Goal: Task Accomplishment & Management: Complete application form

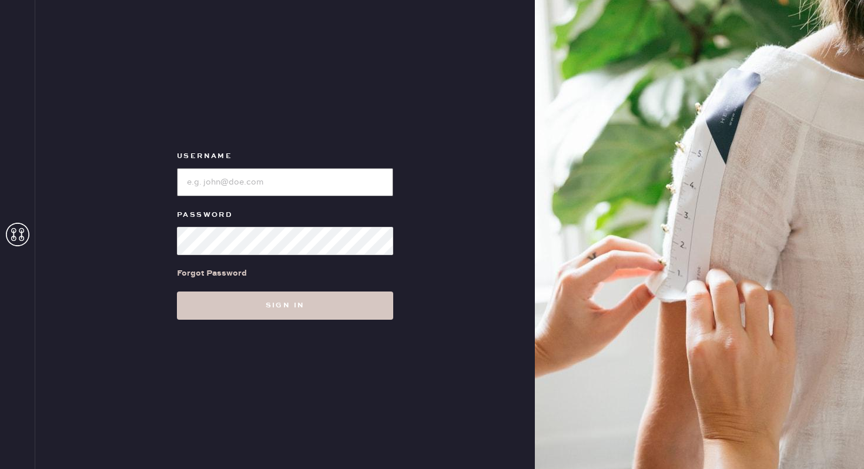
click at [217, 190] on input "loginName" at bounding box center [285, 182] width 216 height 28
type input "reformationwilliamsburg"
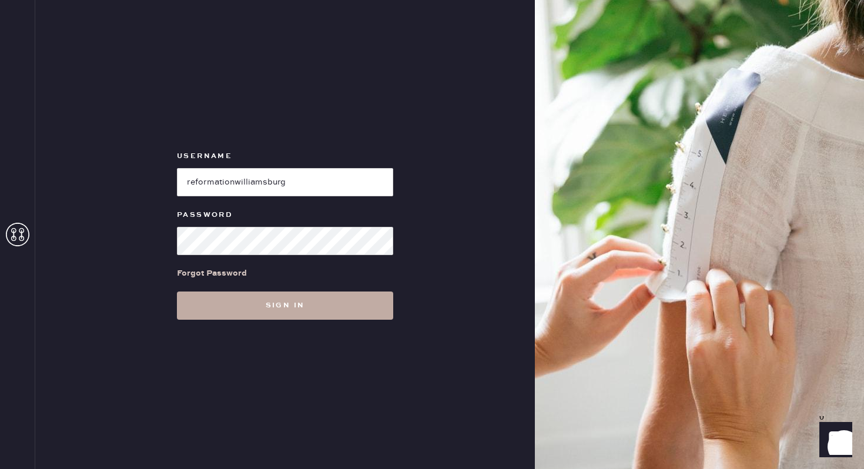
click at [310, 304] on button "Sign in" at bounding box center [285, 306] width 216 height 28
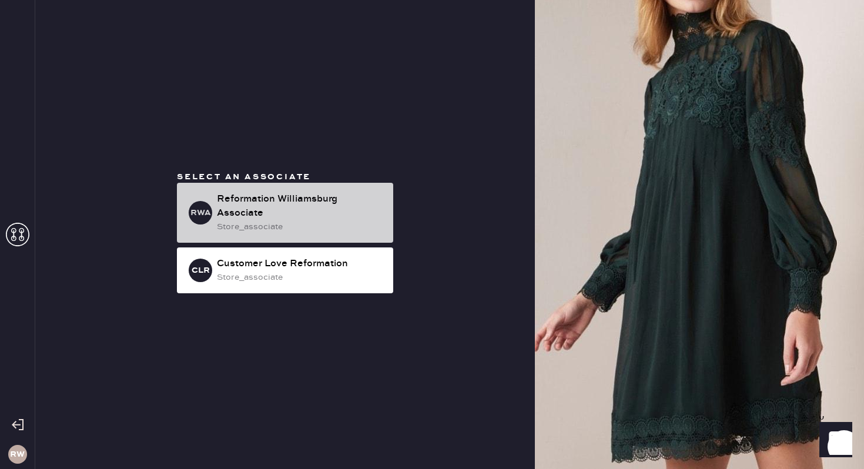
click at [327, 206] on div "Reformation Williamsburg Associate" at bounding box center [300, 206] width 167 height 28
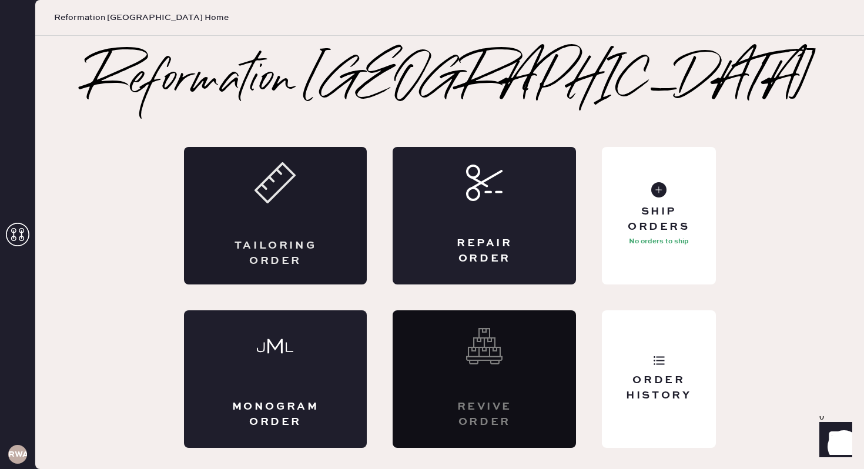
click at [238, 222] on div "Tailoring Order" at bounding box center [275, 216] width 183 height 138
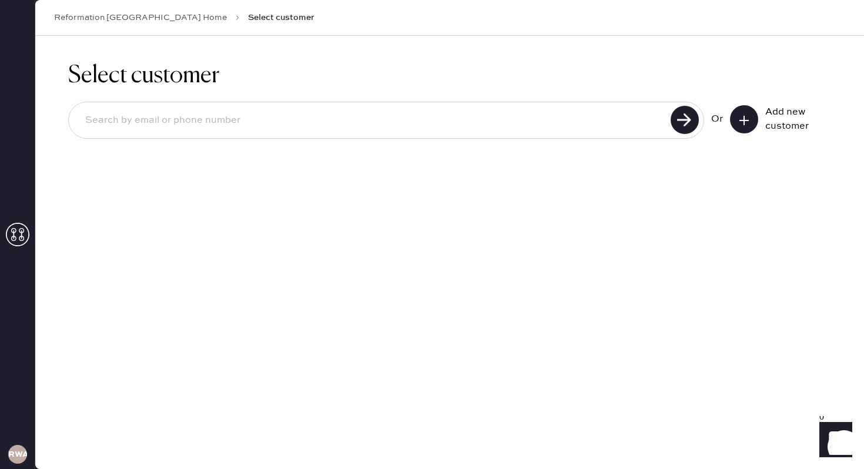
click at [745, 123] on icon at bounding box center [744, 121] width 12 height 12
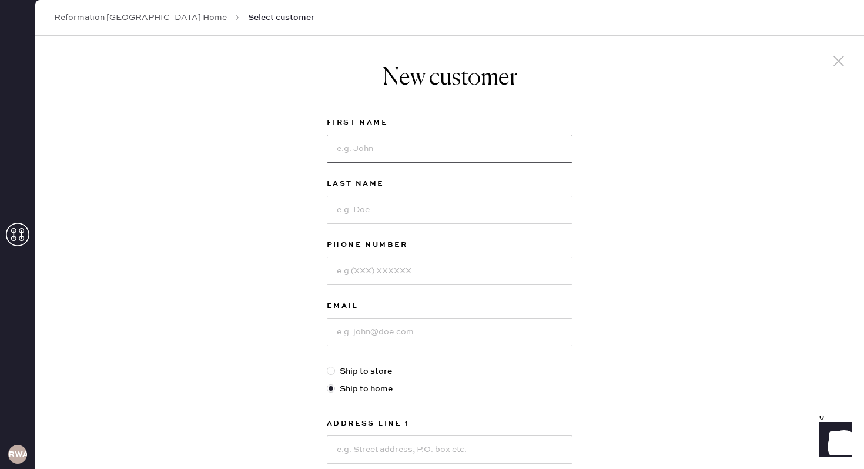
click at [392, 156] on input at bounding box center [450, 149] width 246 height 28
click at [647, 155] on div "New customer First Name Last Name Phone Number Email Ship to store Ship to home…" at bounding box center [449, 400] width 829 height 729
click at [478, 158] on input at bounding box center [450, 149] width 246 height 28
type input "Caity"
type input "[PERSON_NAME]"
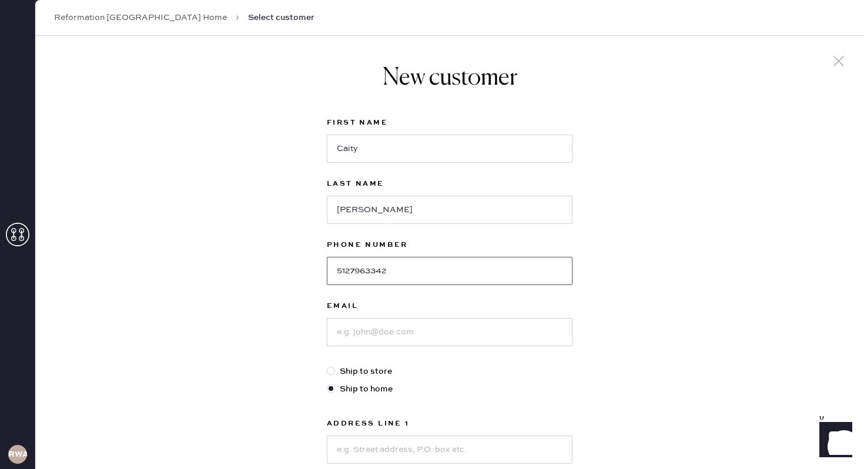
type input "5127963342"
click at [414, 339] on input at bounding box center [450, 332] width 246 height 28
type input "[EMAIL_ADDRESS][DOMAIN_NAME]"
click at [239, 349] on div "New customer First Name Caity Last Name [PERSON_NAME] Phone Number [PHONE_NUMBE…" at bounding box center [449, 400] width 829 height 729
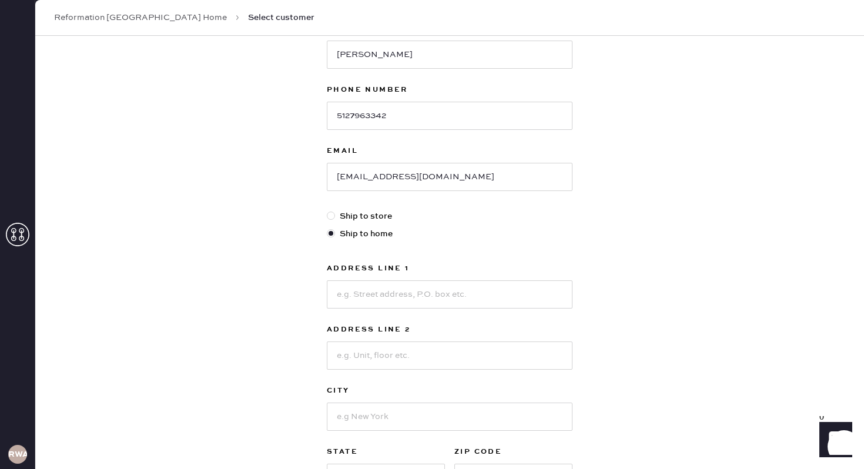
scroll to position [156, 0]
click at [366, 298] on input at bounding box center [450, 294] width 246 height 28
type input "[STREET_ADDRESS]"
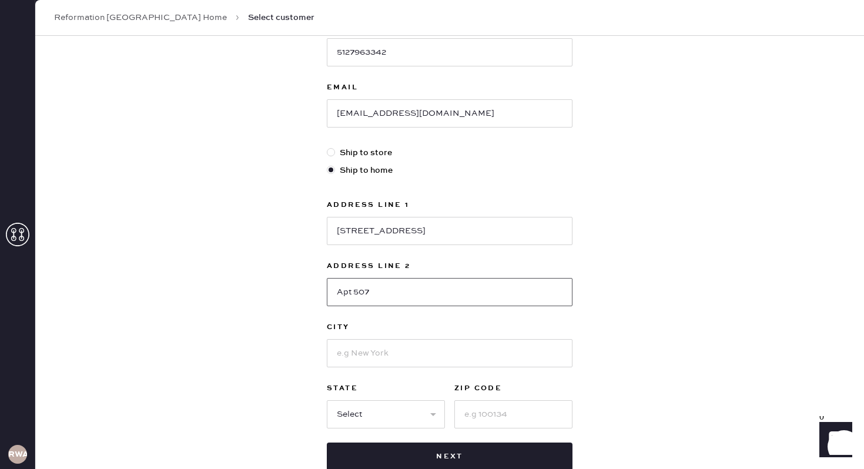
type input "Apt 507"
click at [356, 351] on input at bounding box center [450, 353] width 246 height 28
type input "[GEOGRAPHIC_DATA]"
select select "NY"
click at [488, 418] on input "11216" at bounding box center [513, 414] width 118 height 28
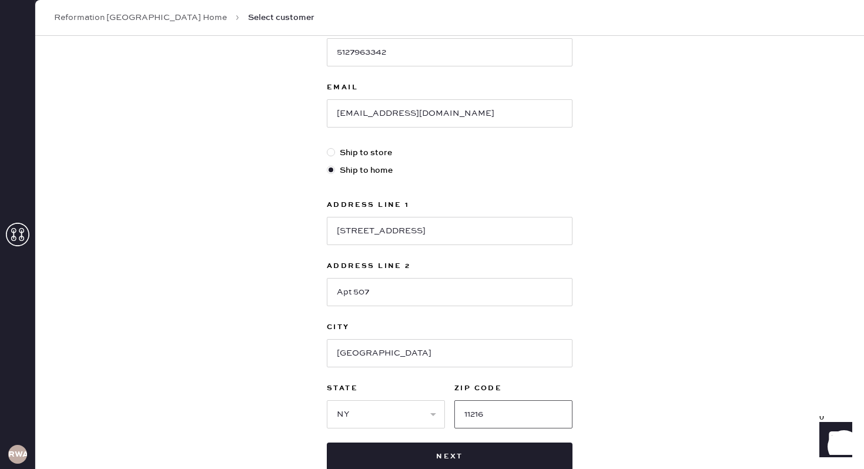
click at [488, 418] on input "11216" at bounding box center [513, 414] width 118 height 28
type input "11211"
click at [226, 385] on div "New customer First Name Caity Last Name [PERSON_NAME] Phone Number [PHONE_NUMBE…" at bounding box center [449, 181] width 829 height 729
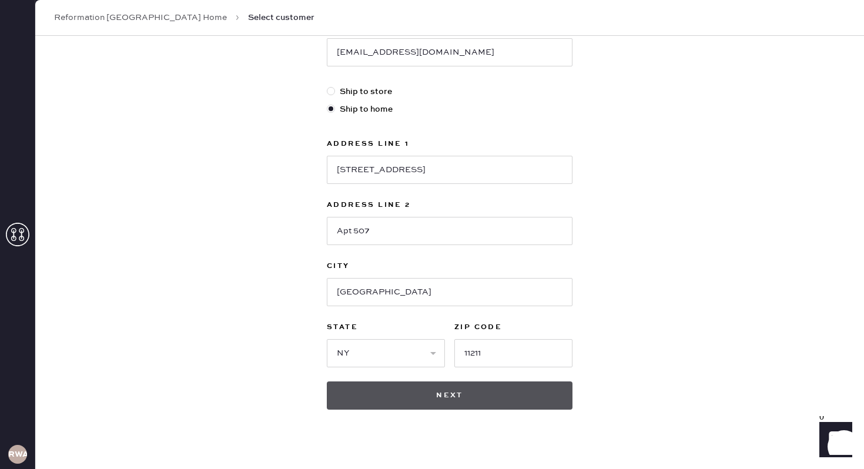
click at [366, 404] on button "Next" at bounding box center [450, 395] width 246 height 28
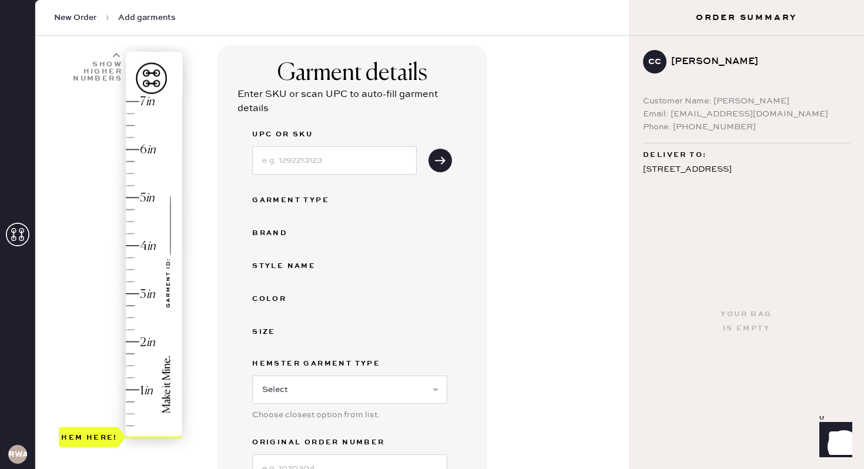
scroll to position [78, 0]
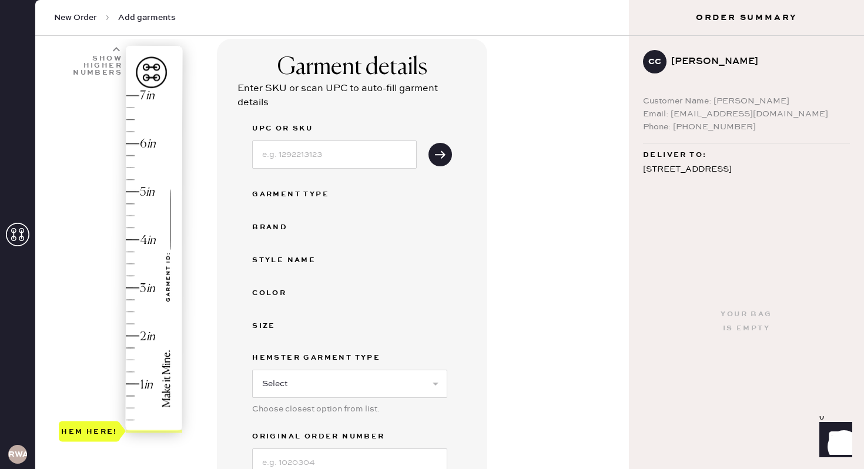
click at [131, 327] on div "Hem here!" at bounding box center [121, 264] width 125 height 347
click at [132, 310] on div "Hem here!" at bounding box center [121, 264] width 125 height 347
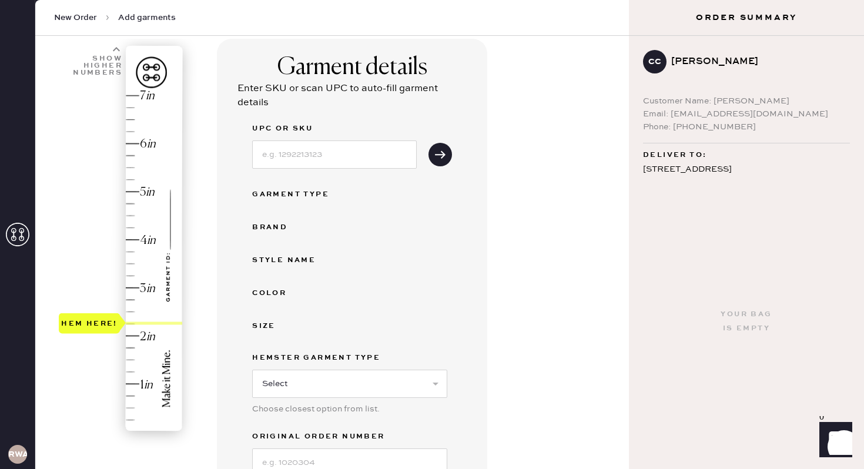
click at [132, 327] on div "Hem here!" at bounding box center [121, 264] width 125 height 347
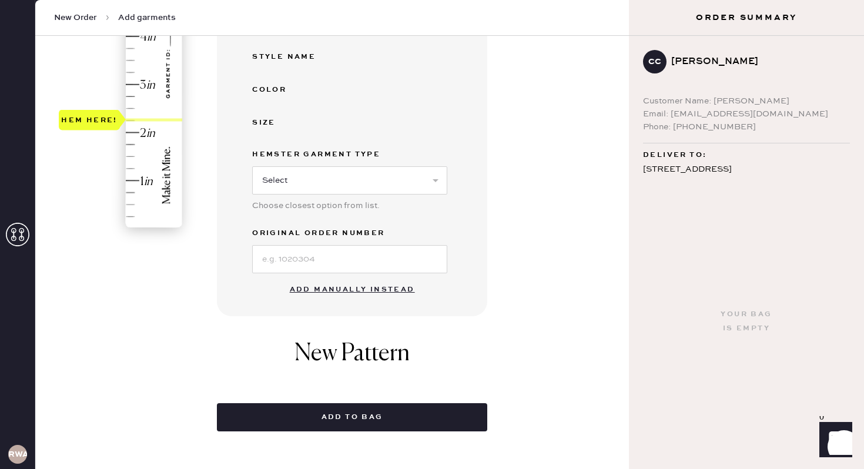
scroll to position [309, 0]
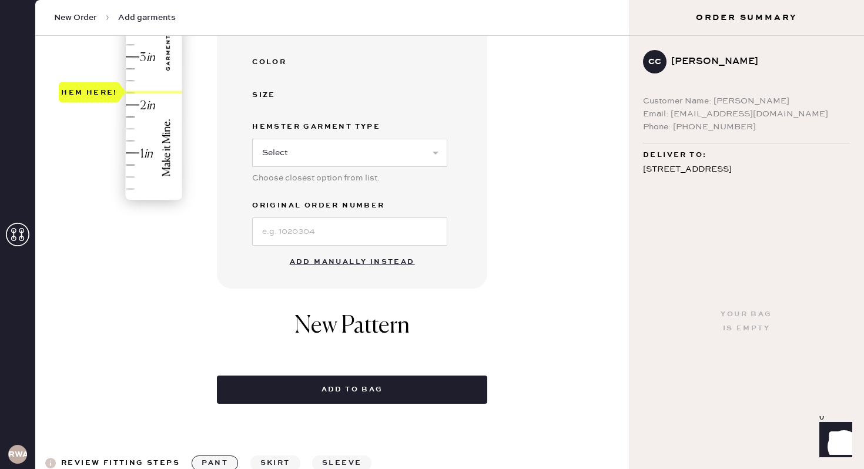
click at [348, 264] on button "Add manually instead" at bounding box center [352, 262] width 139 height 24
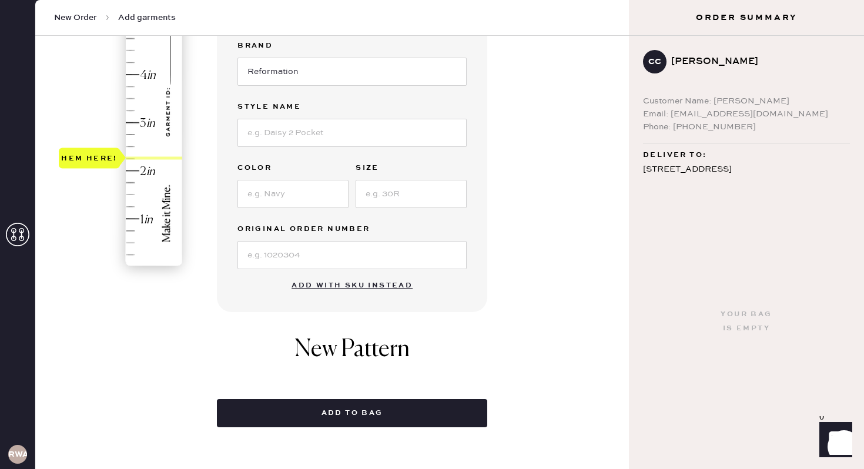
scroll to position [239, 0]
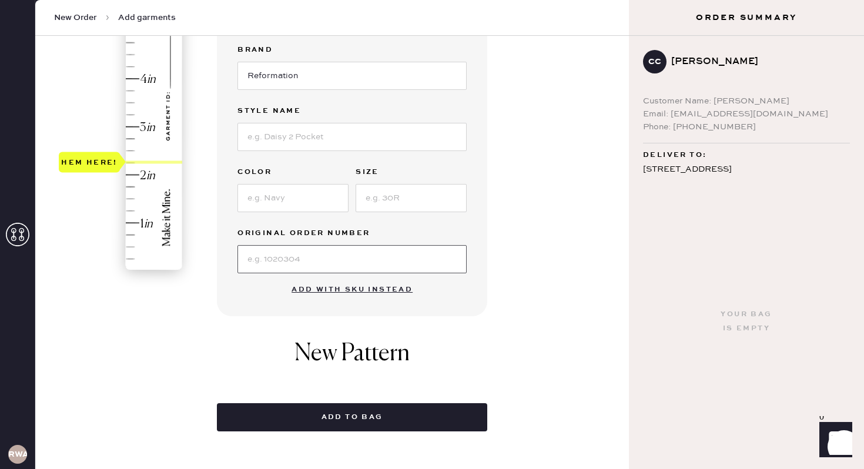
click at [259, 255] on input at bounding box center [351, 259] width 229 height 28
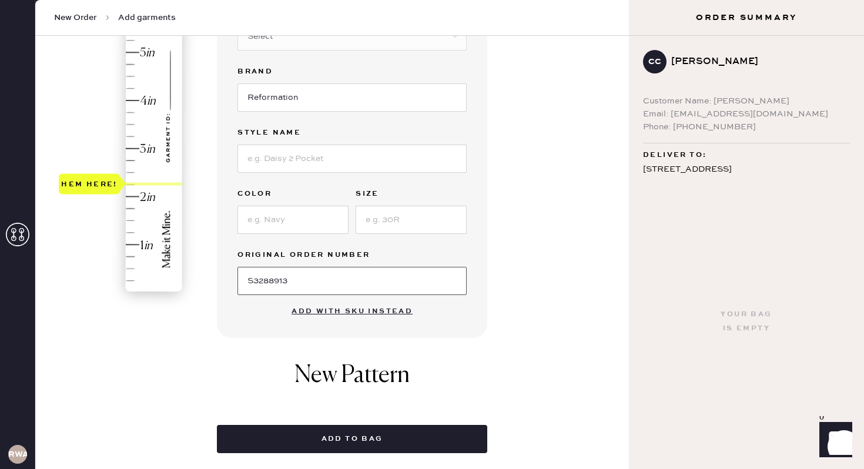
scroll to position [219, 0]
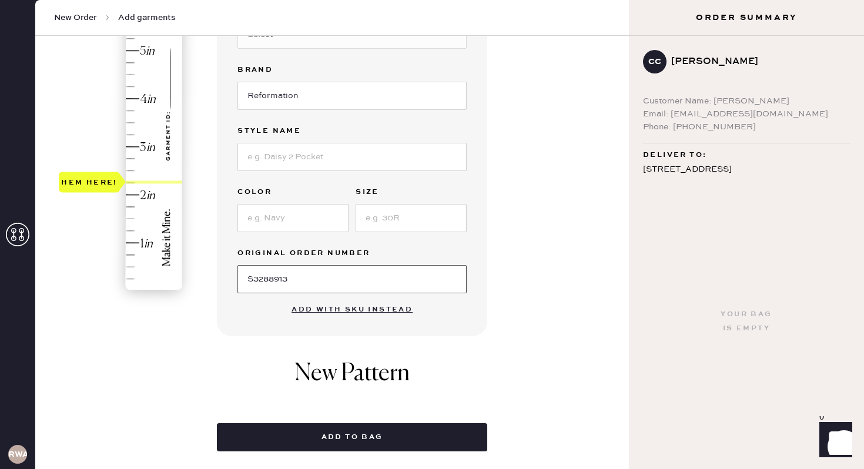
type input "S3288913"
click at [277, 217] on input at bounding box center [292, 218] width 111 height 28
type input "I"
type input "Ondine"
click at [371, 226] on input at bounding box center [411, 218] width 111 height 28
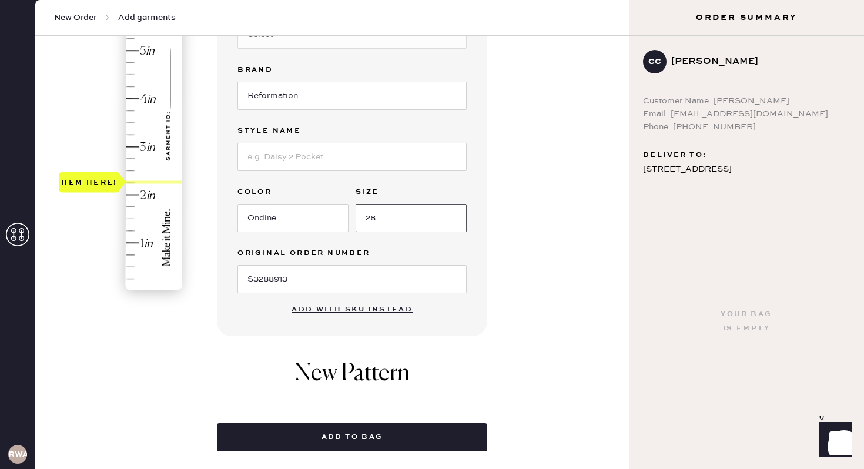
type input "28"
click at [299, 155] on input at bounding box center [351, 157] width 229 height 28
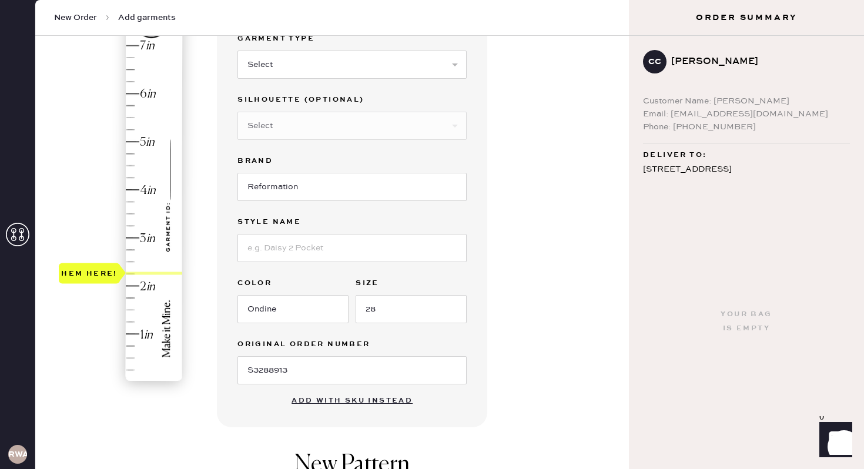
scroll to position [127, 0]
click at [276, 69] on select "Select Basic Skirt Jeans Leggings Pants Shorts Basic Sleeved Dress Basic Sleeve…" at bounding box center [351, 66] width 229 height 28
select select "2"
click at [237, 52] on select "Select Basic Skirt Jeans Leggings Pants Shorts Basic Sleeved Dress Basic Sleeve…" at bounding box center [351, 66] width 229 height 28
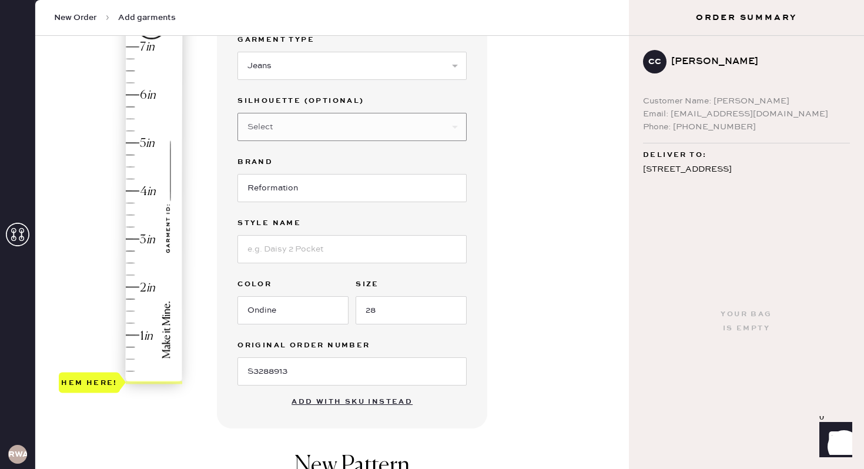
click at [281, 136] on select "Select Other" at bounding box center [351, 127] width 229 height 28
select select "5"
click at [237, 113] on select "Select Shorts Cropped Flare Boot Cut Straight Skinny Other" at bounding box center [351, 127] width 229 height 28
click at [283, 252] on input at bounding box center [351, 249] width 229 height 28
type input "[PERSON_NAME] Rise Slouchy Wide Leg"
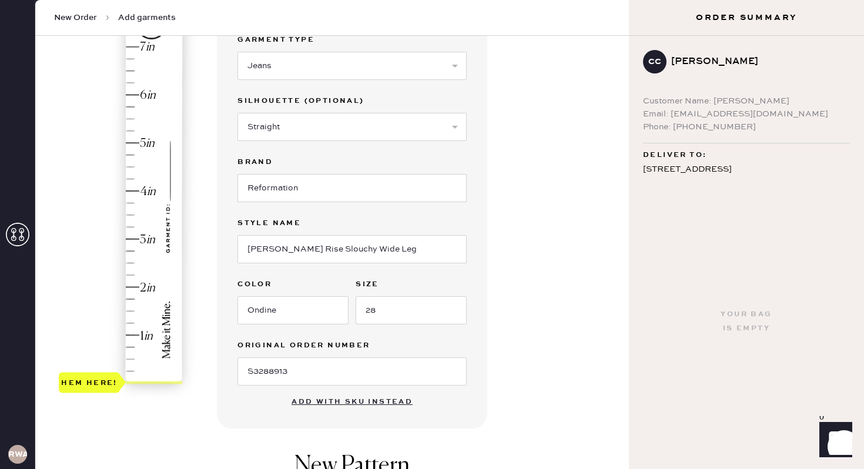
click at [578, 294] on div "Garment details Garment Type Select Basic Skirt Jeans Leggings Pants Shorts Bas…" at bounding box center [418, 324] width 403 height 668
type input "2.25"
click at [122, 272] on div "Hem here!" at bounding box center [121, 215] width 125 height 347
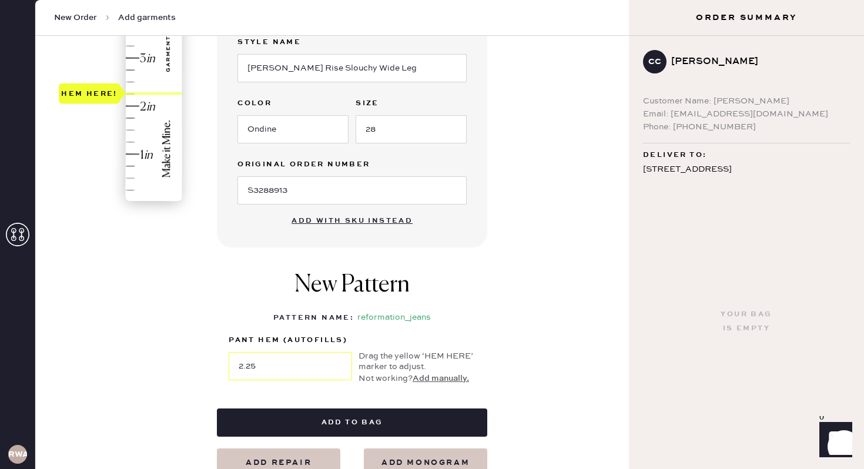
scroll to position [312, 0]
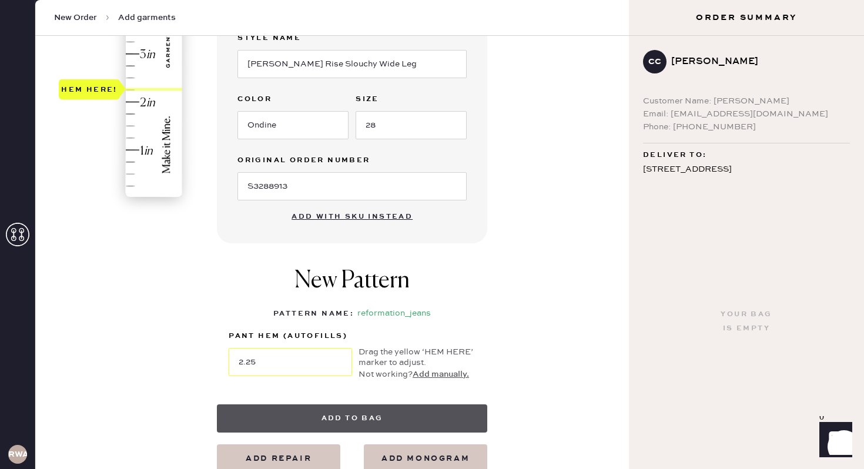
click at [356, 415] on button "Add to bag" at bounding box center [352, 418] width 270 height 28
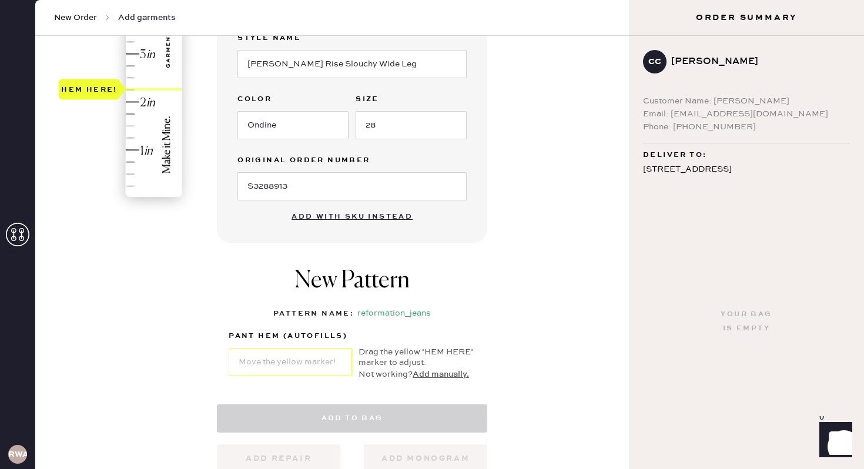
select select "2"
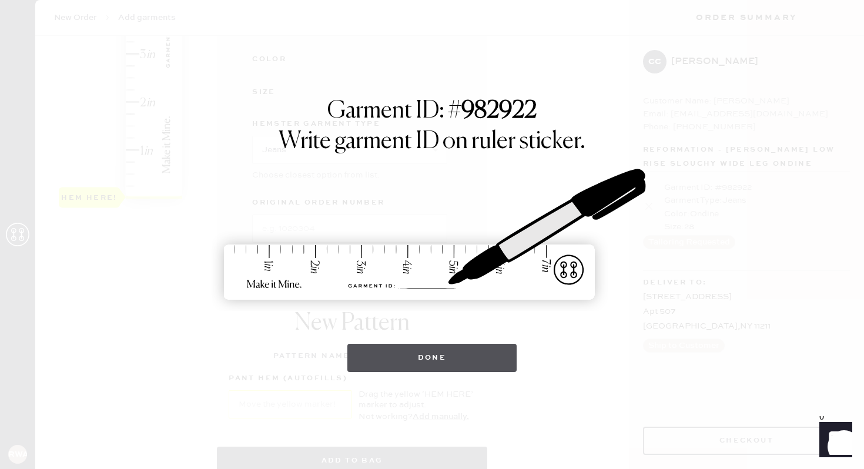
click at [409, 353] on button "Done" at bounding box center [432, 358] width 170 height 28
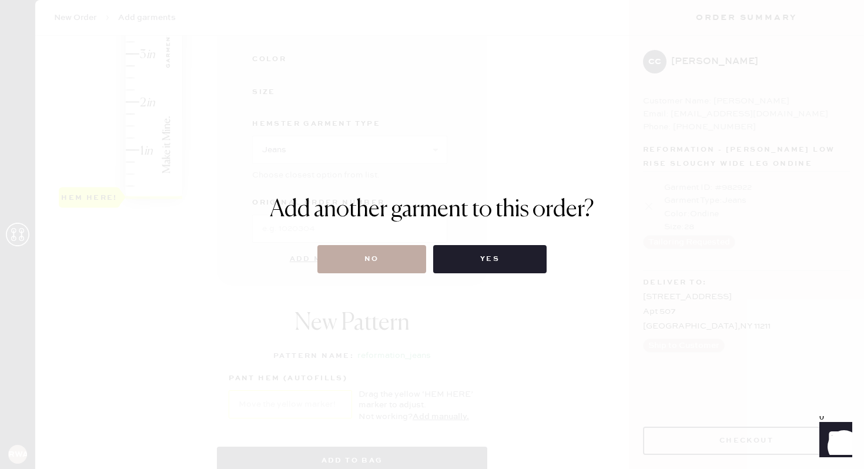
click at [364, 264] on button "No" at bounding box center [371, 259] width 109 height 28
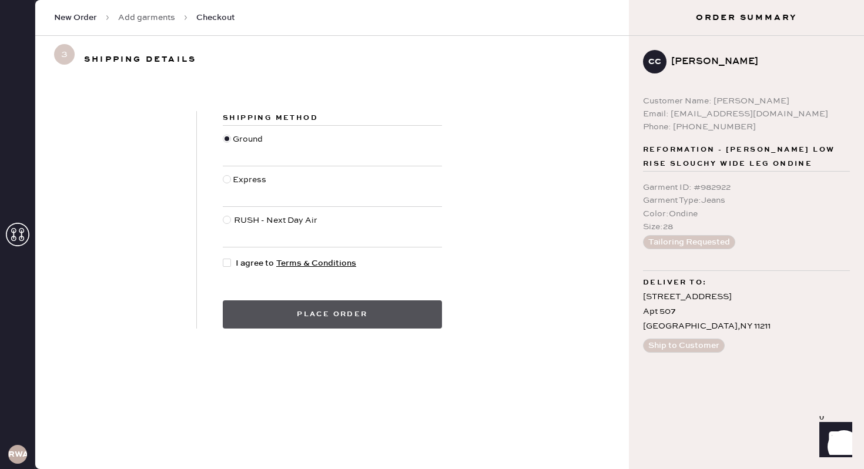
click at [317, 313] on button "Place order" at bounding box center [332, 314] width 219 height 28
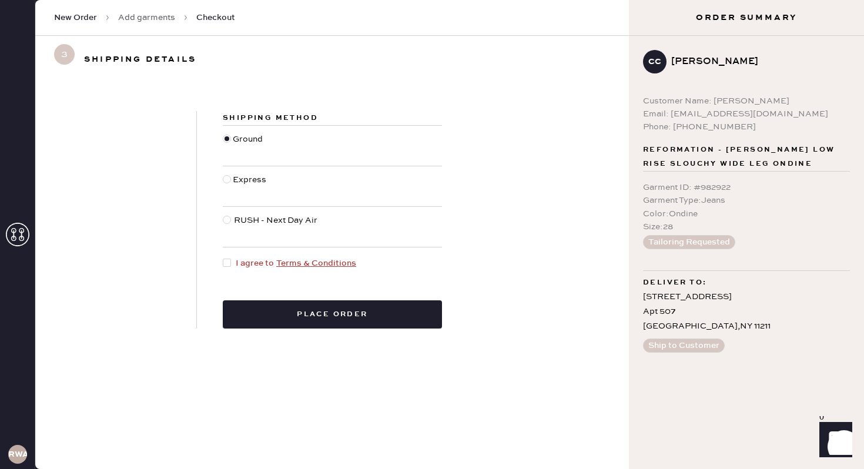
click at [231, 263] on div at bounding box center [229, 263] width 13 height 13
click at [223, 257] on input "I agree to Terms & Conditions" at bounding box center [223, 257] width 1 height 1
checkbox input "true"
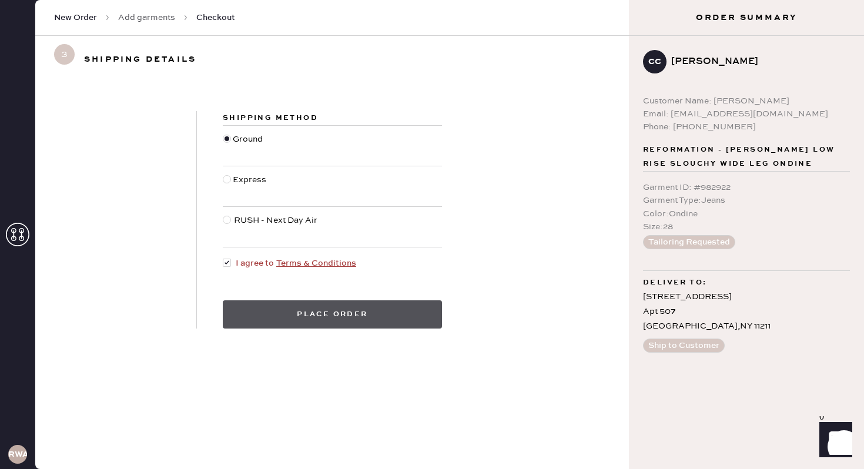
click at [354, 315] on button "Place order" at bounding box center [332, 314] width 219 height 28
